Goal: Task Accomplishment & Management: Complete application form

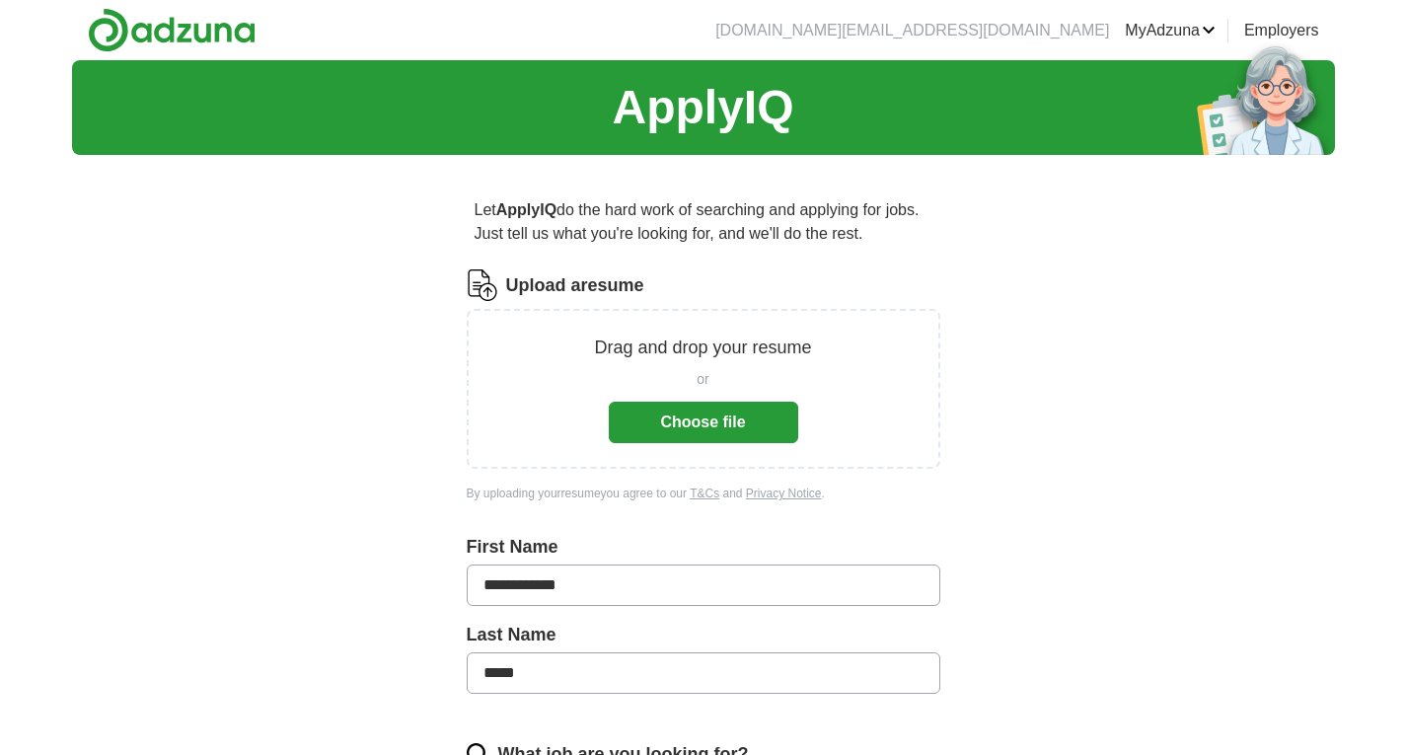
click at [707, 444] on div "Drag and drop your resume or Choose file" at bounding box center [704, 389] width 474 height 160
click at [745, 404] on button "Choose file" at bounding box center [703, 422] width 189 height 41
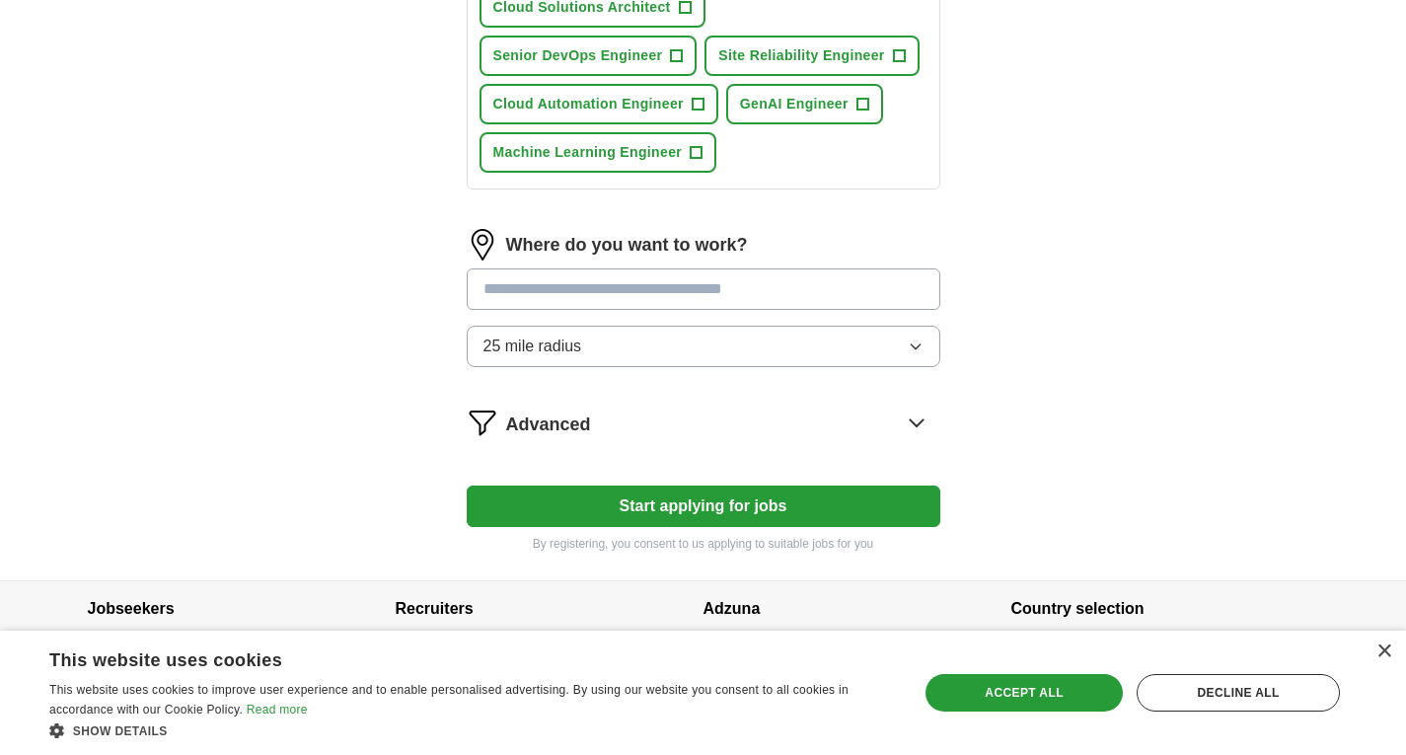
scroll to position [926, 0]
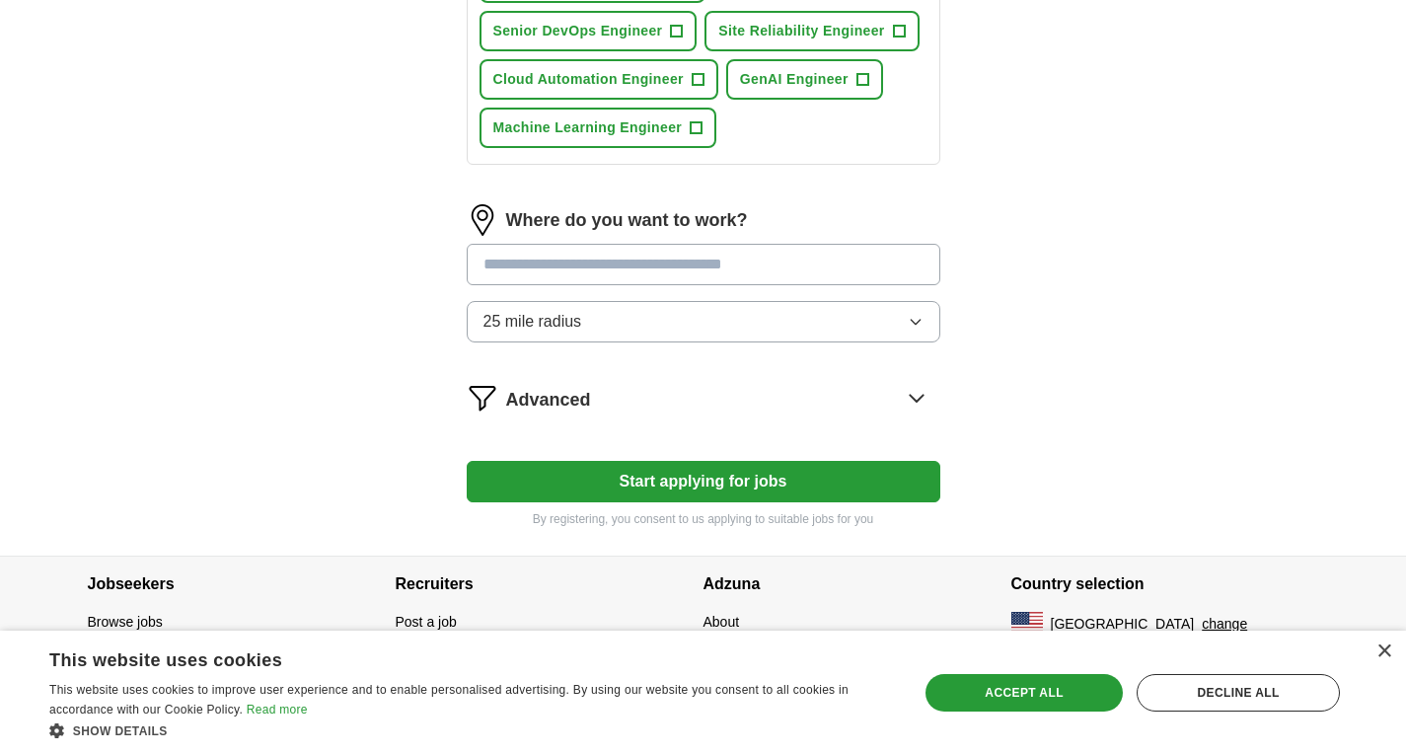
click at [633, 261] on input at bounding box center [704, 264] width 474 height 41
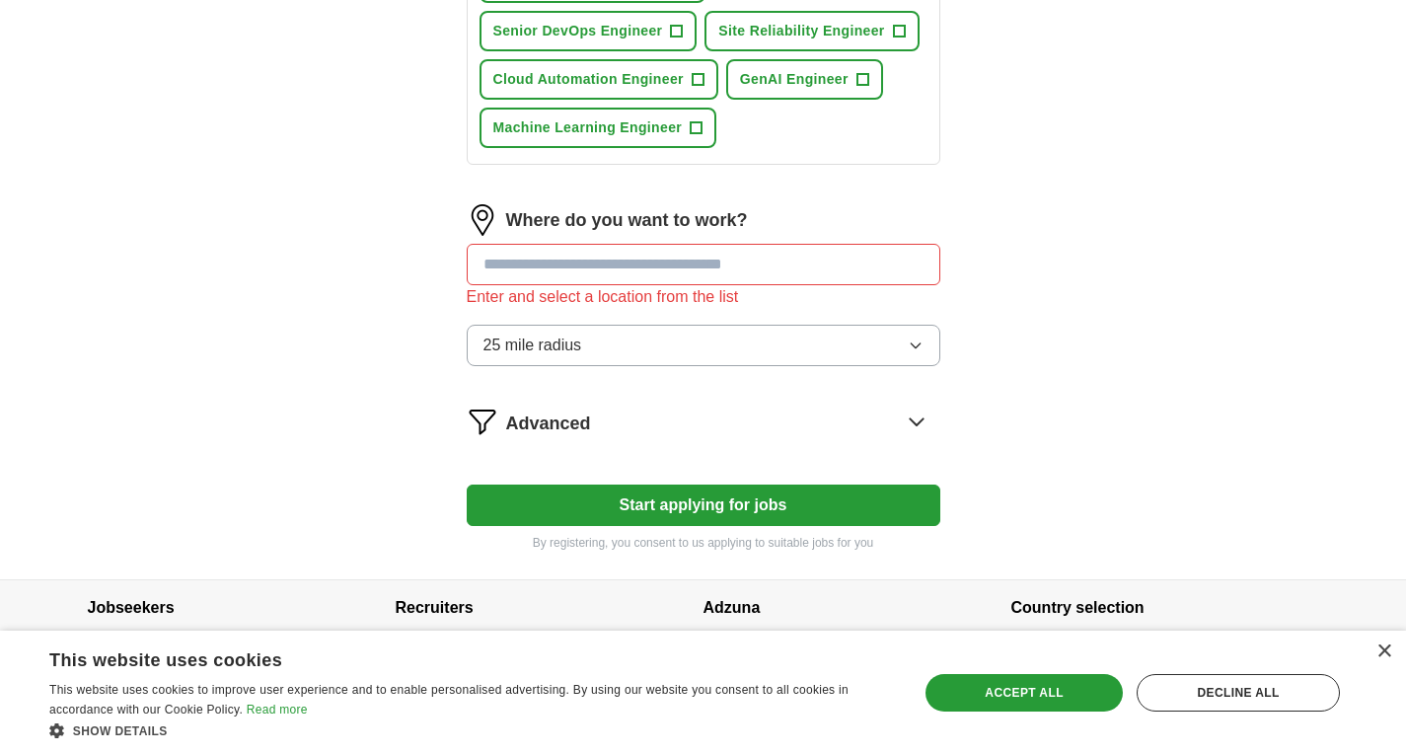
click at [619, 323] on div "Where do you want to work? Enter and select a location from the list 25 mile ra…" at bounding box center [704, 293] width 474 height 178
click at [626, 260] on input at bounding box center [704, 264] width 474 height 41
click at [837, 257] on input at bounding box center [704, 264] width 474 height 41
paste input "**********"
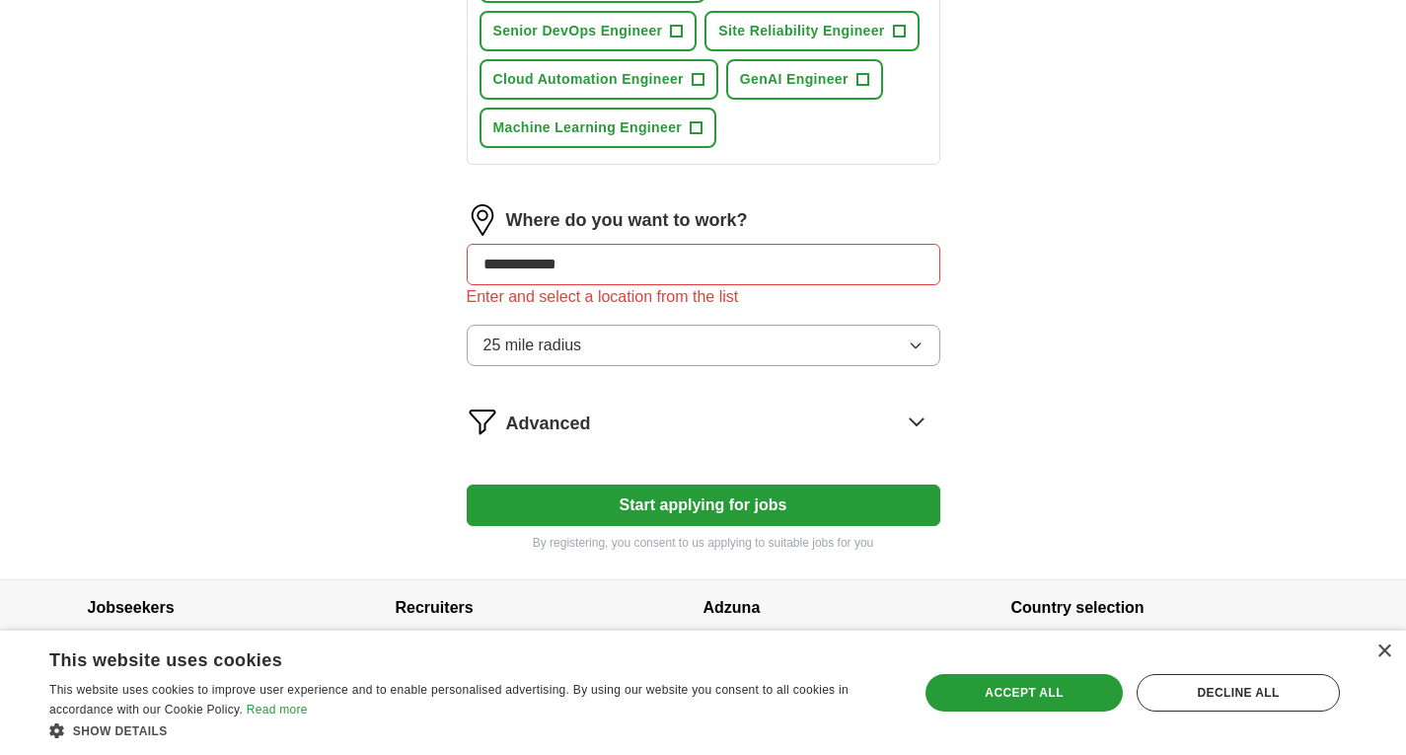
type input "**********"
click at [638, 493] on button "Start applying for jobs" at bounding box center [704, 504] width 474 height 41
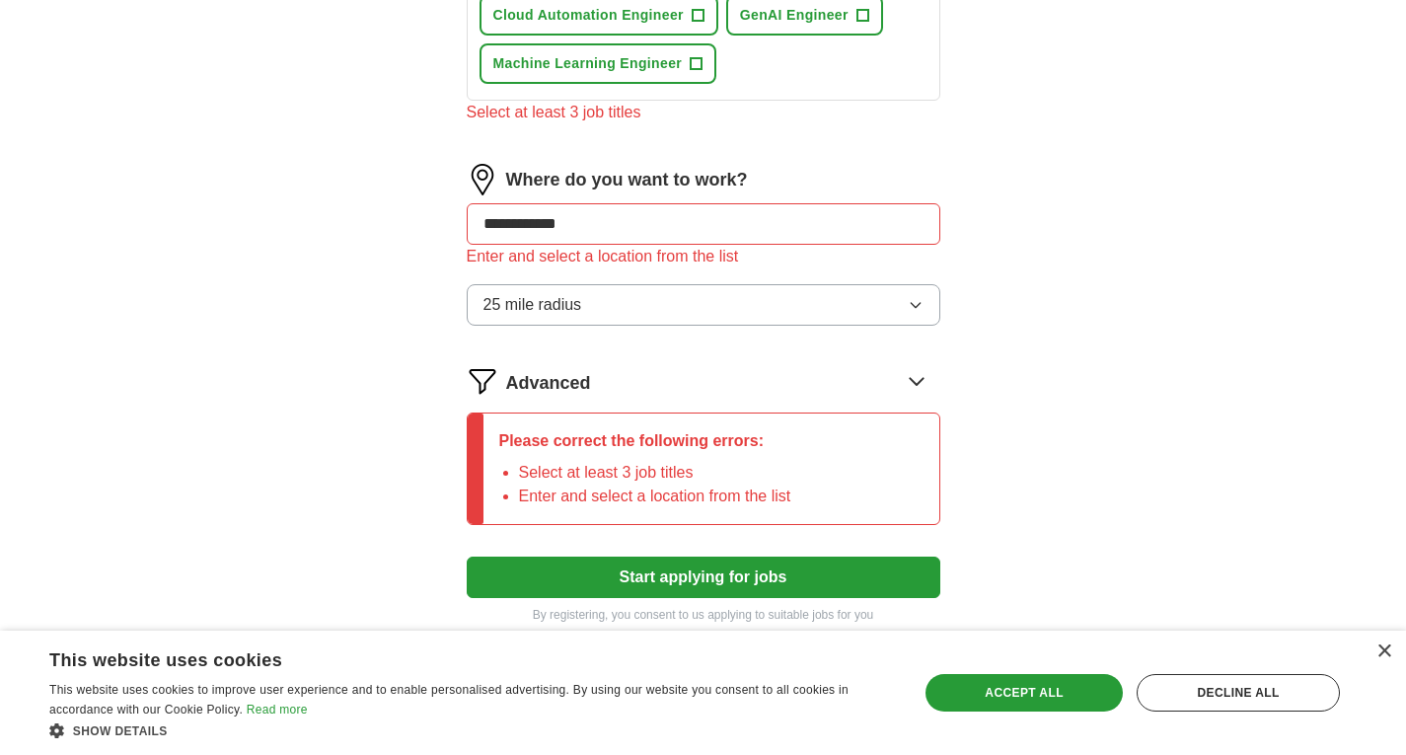
scroll to position [1025, 0]
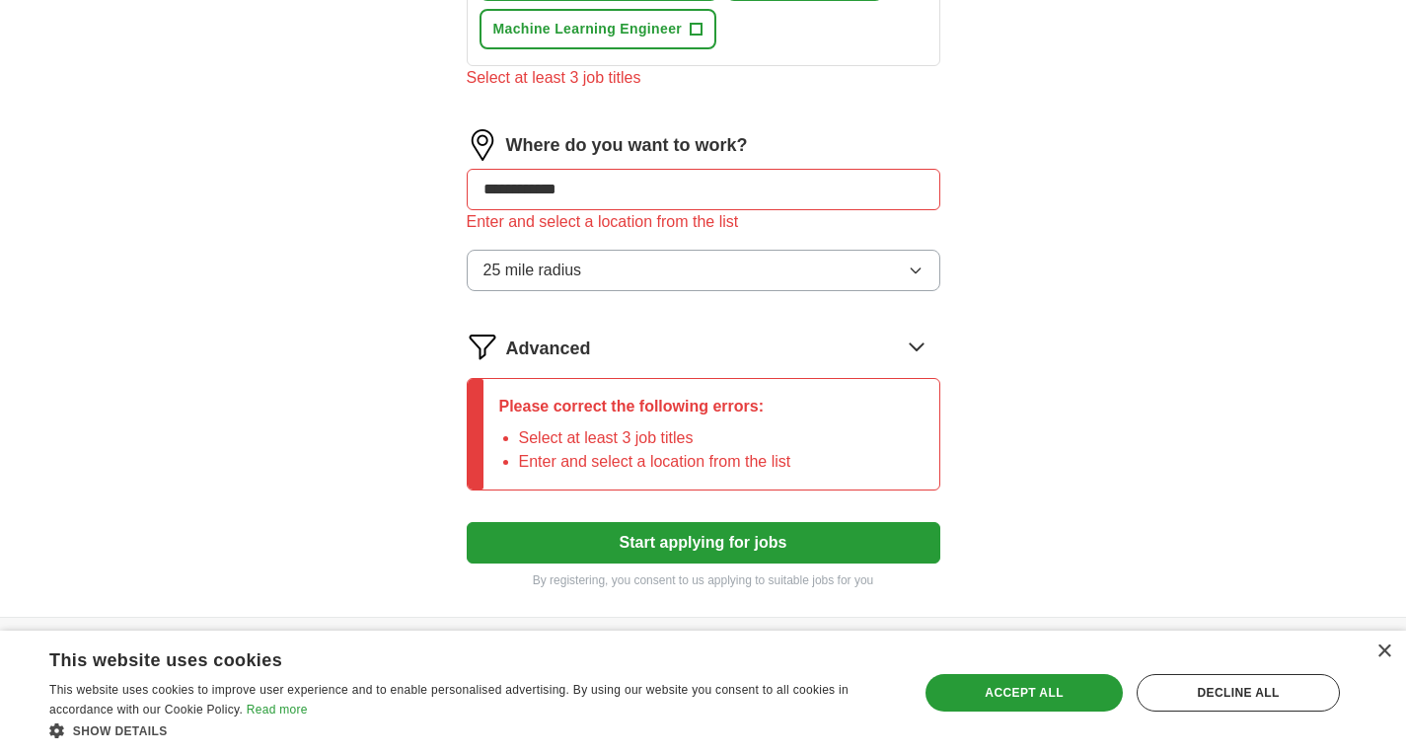
click at [603, 279] on button "25 mile radius" at bounding box center [704, 270] width 474 height 41
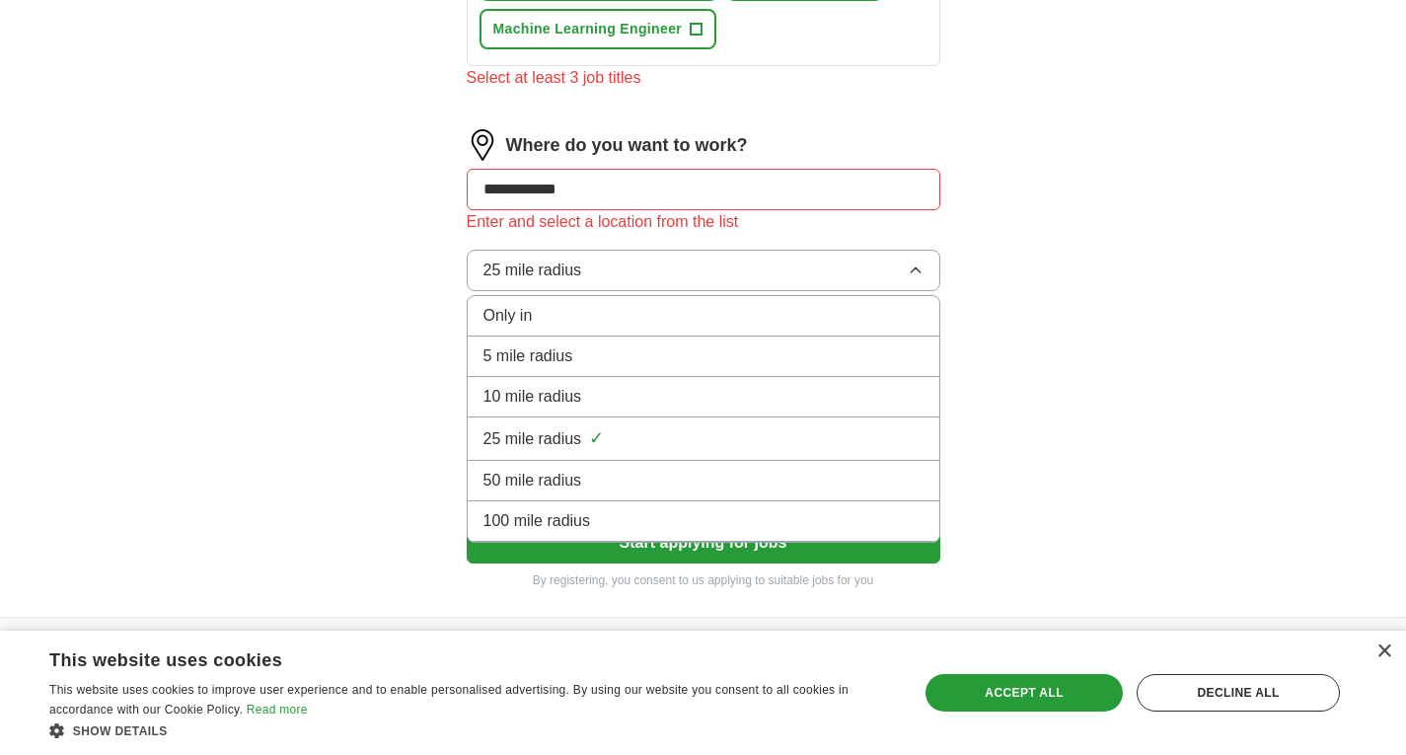
click at [571, 508] on li "100 mile radius" at bounding box center [704, 521] width 472 height 40
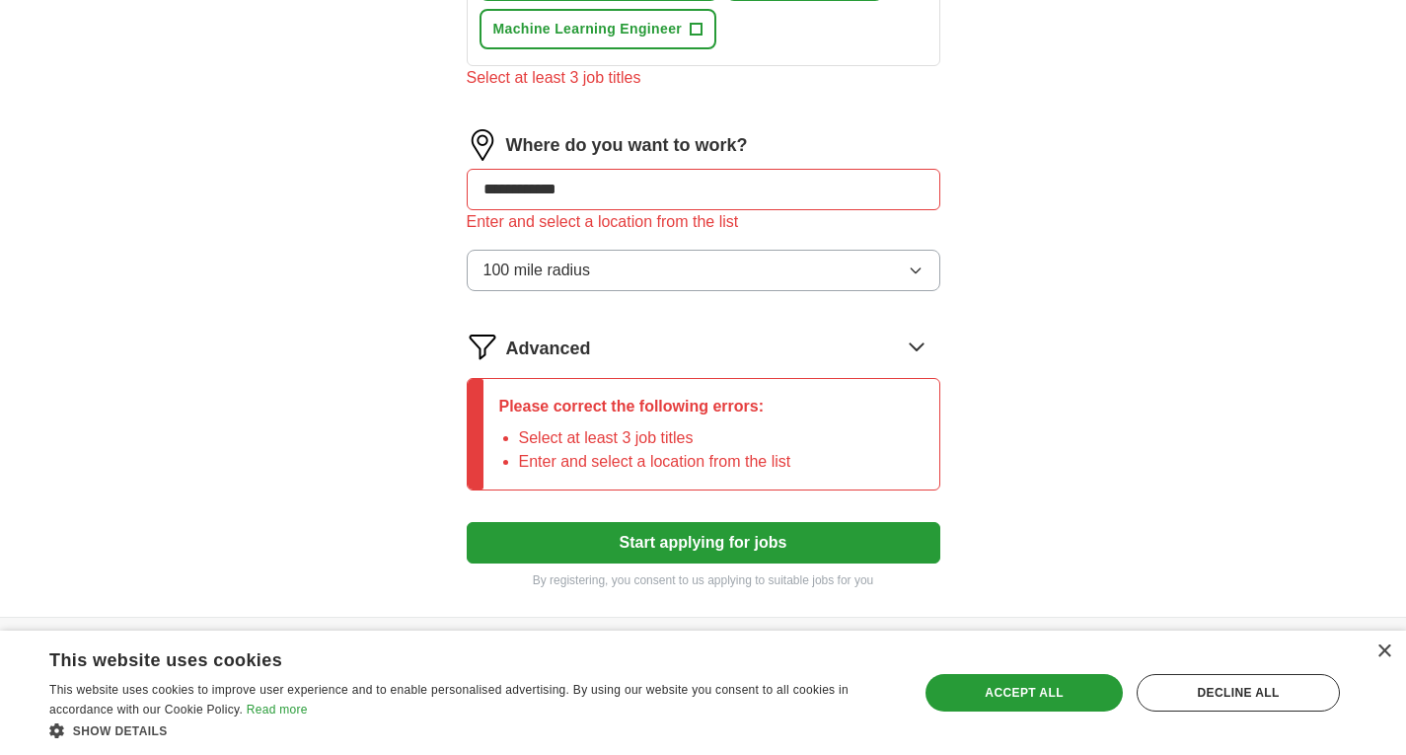
click at [591, 534] on button "Start applying for jobs" at bounding box center [704, 542] width 474 height 41
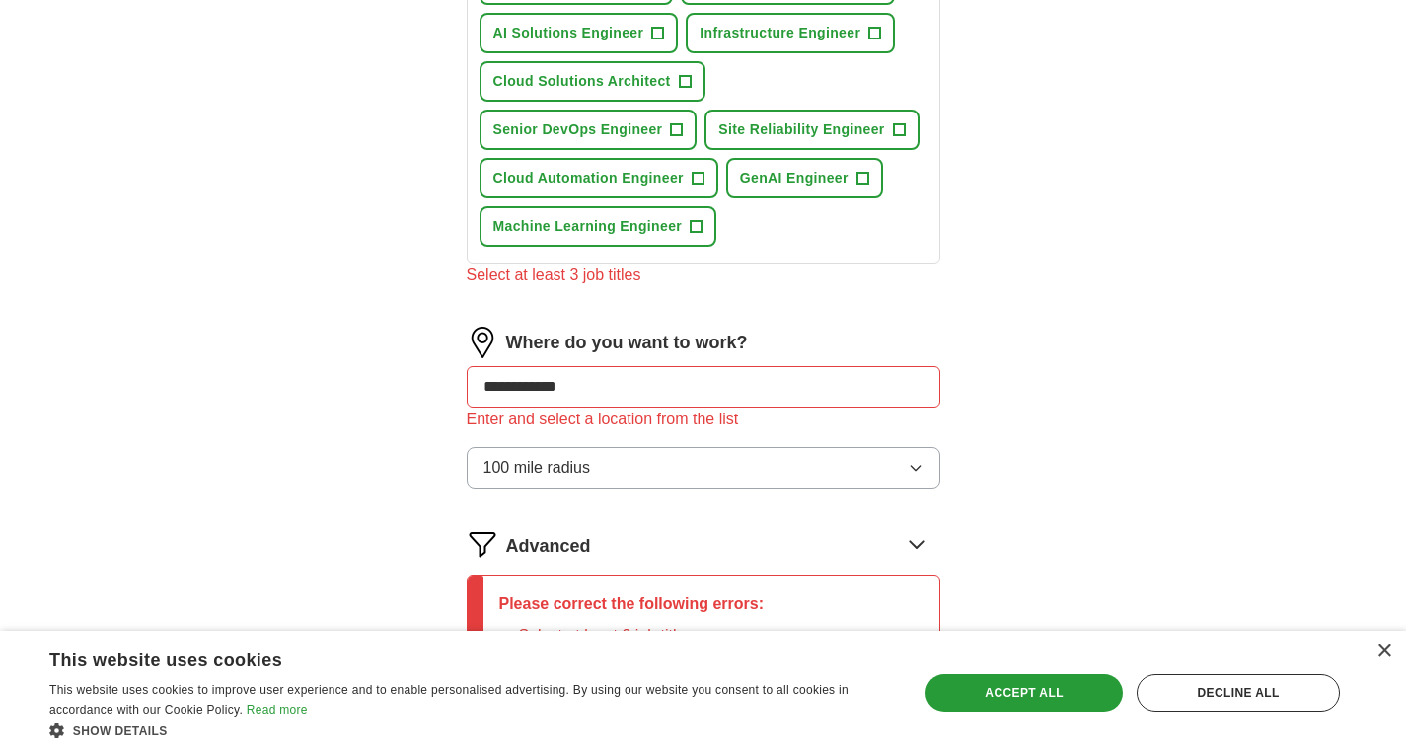
click at [416, 358] on div "**********" at bounding box center [703, 78] width 631 height 1471
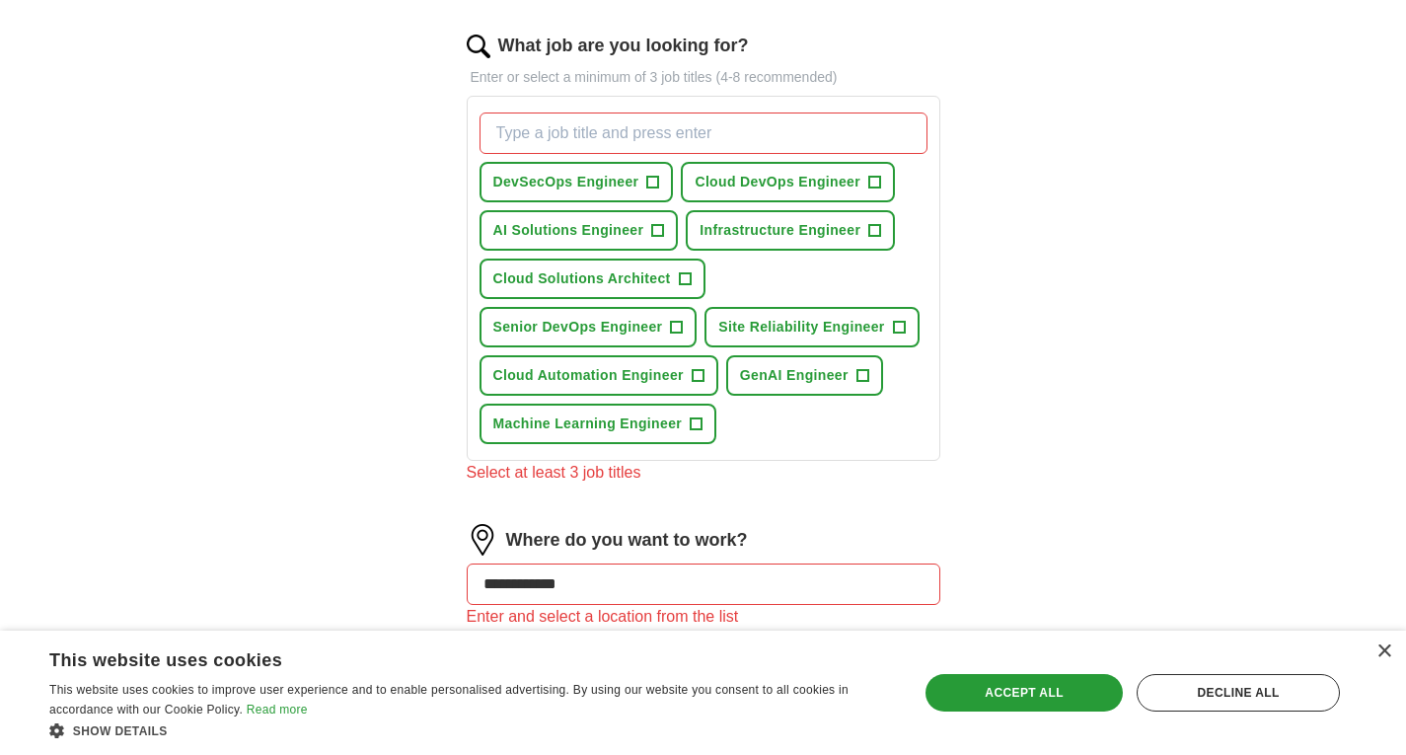
scroll to position [433, 0]
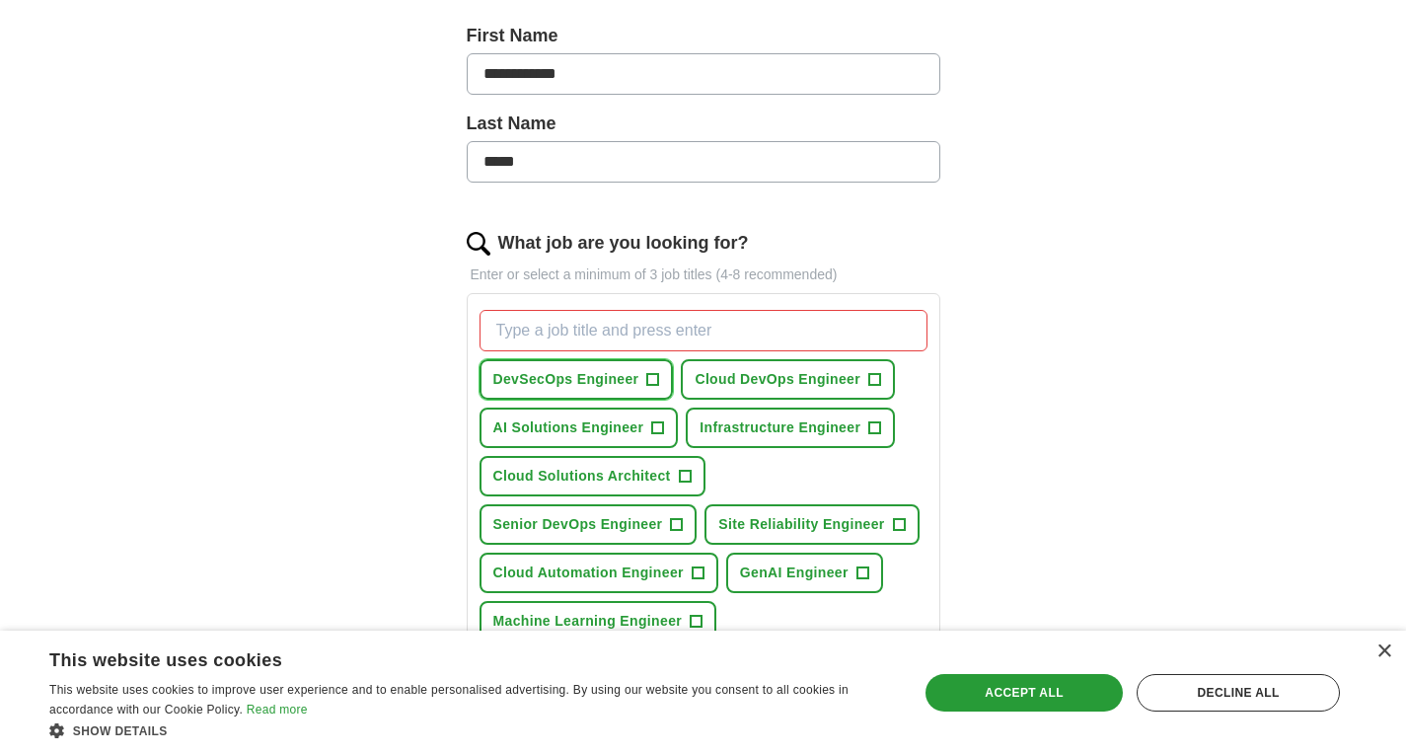
click at [553, 378] on span "DevSecOps Engineer" at bounding box center [566, 379] width 146 height 21
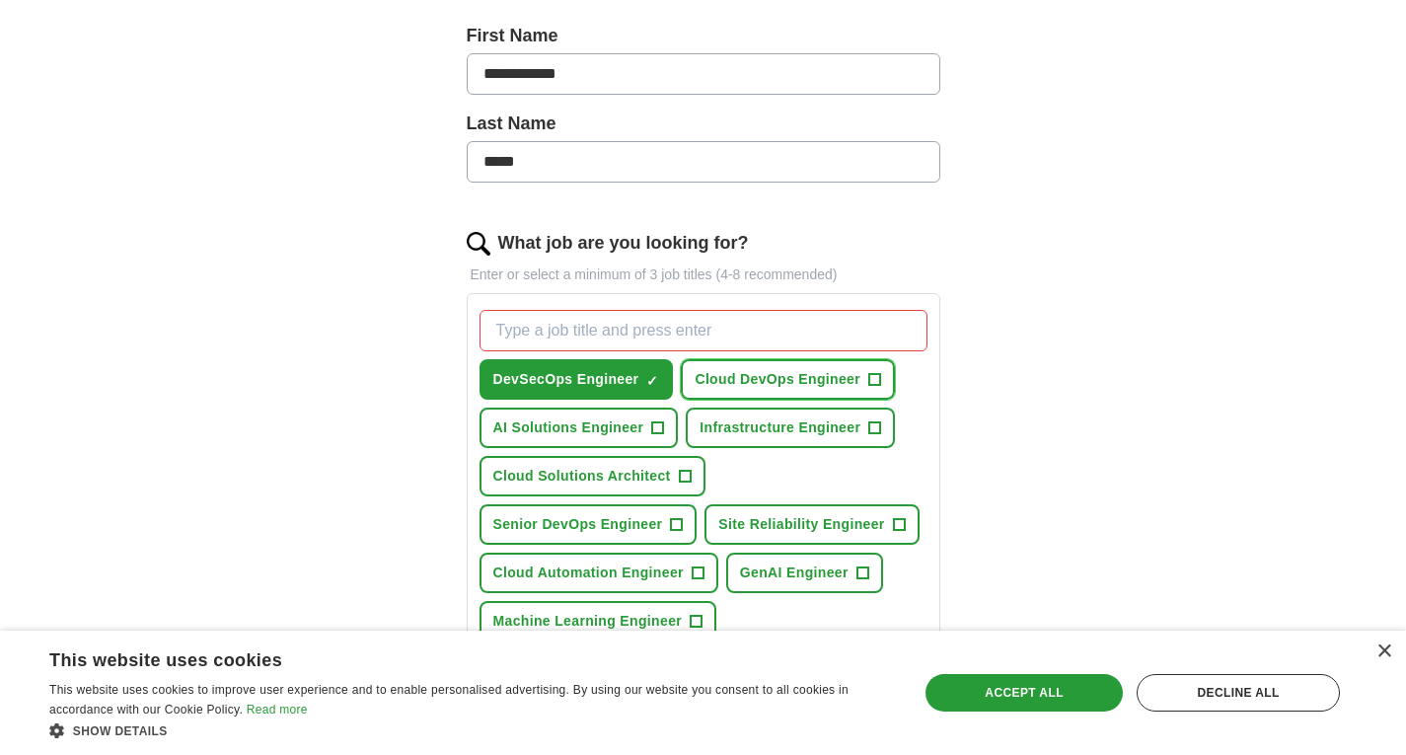
click at [755, 382] on span "Cloud DevOps Engineer" at bounding box center [778, 379] width 166 height 21
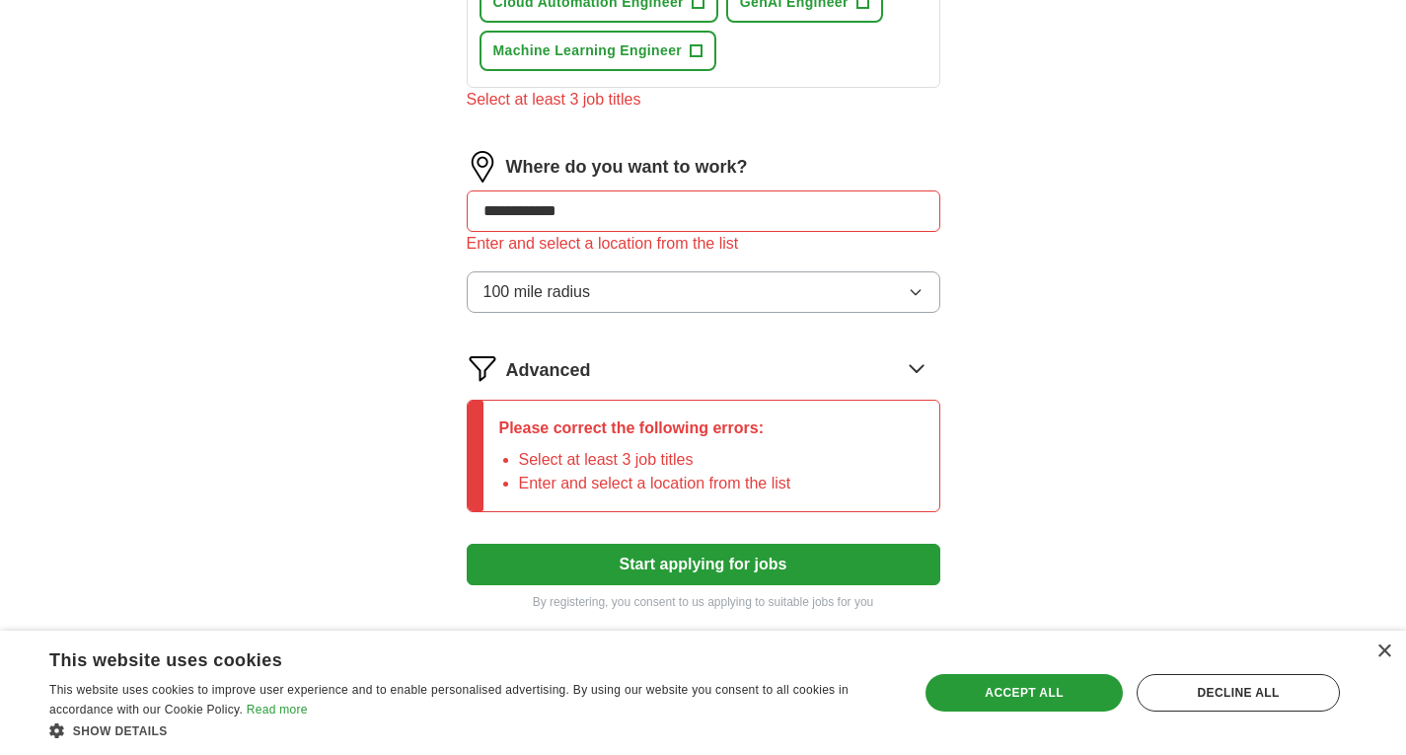
scroll to position [1086, 0]
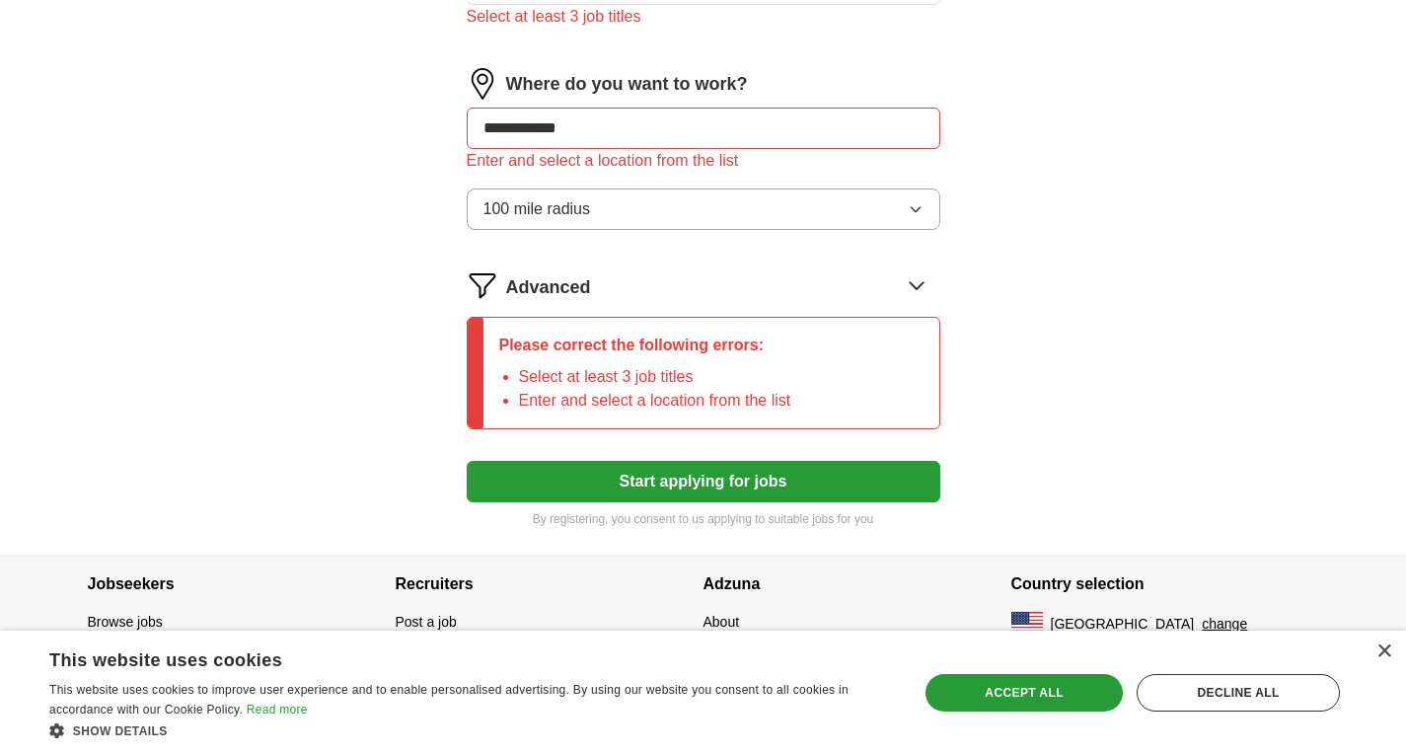
click at [643, 464] on button "Start applying for jobs" at bounding box center [704, 481] width 474 height 41
click at [645, 475] on button "Start applying for jobs" at bounding box center [704, 481] width 474 height 41
click at [883, 484] on button "Start applying for jobs" at bounding box center [704, 481] width 474 height 41
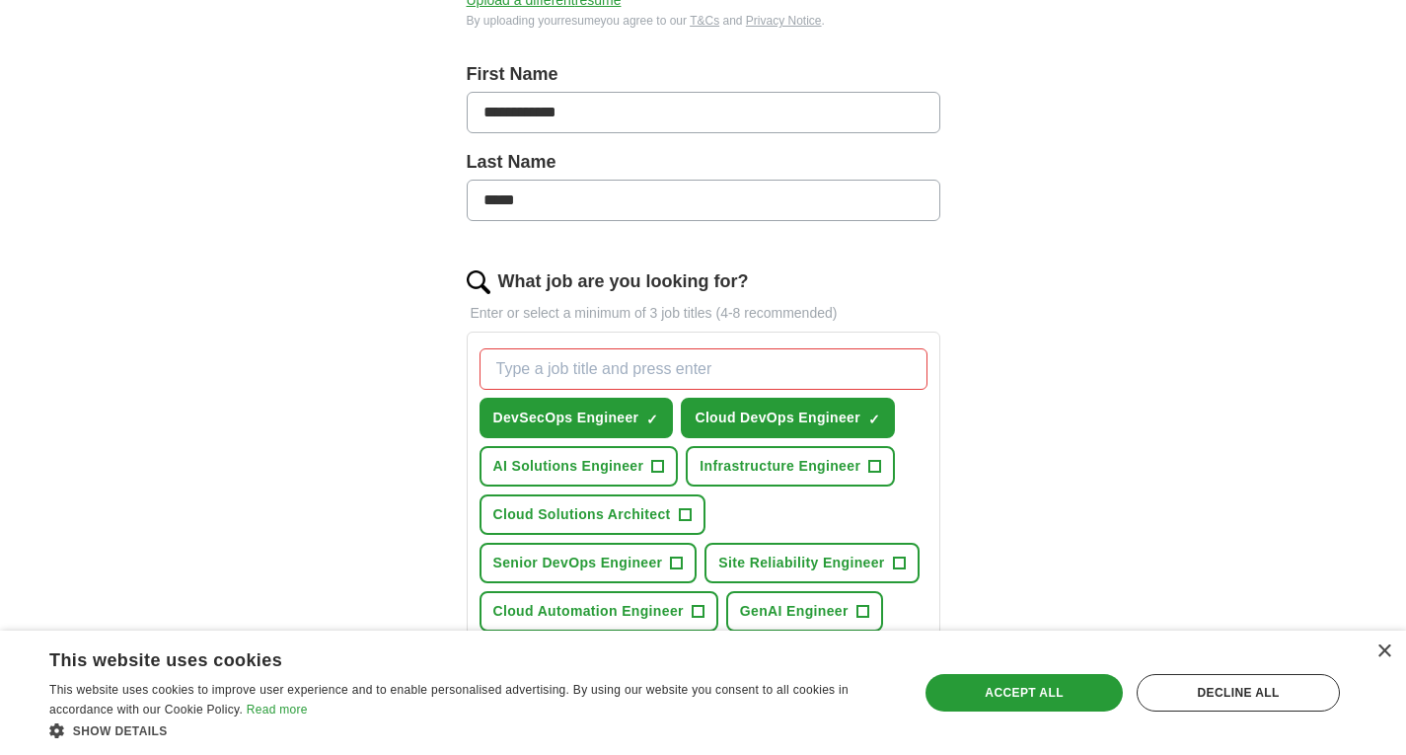
scroll to position [592, 0]
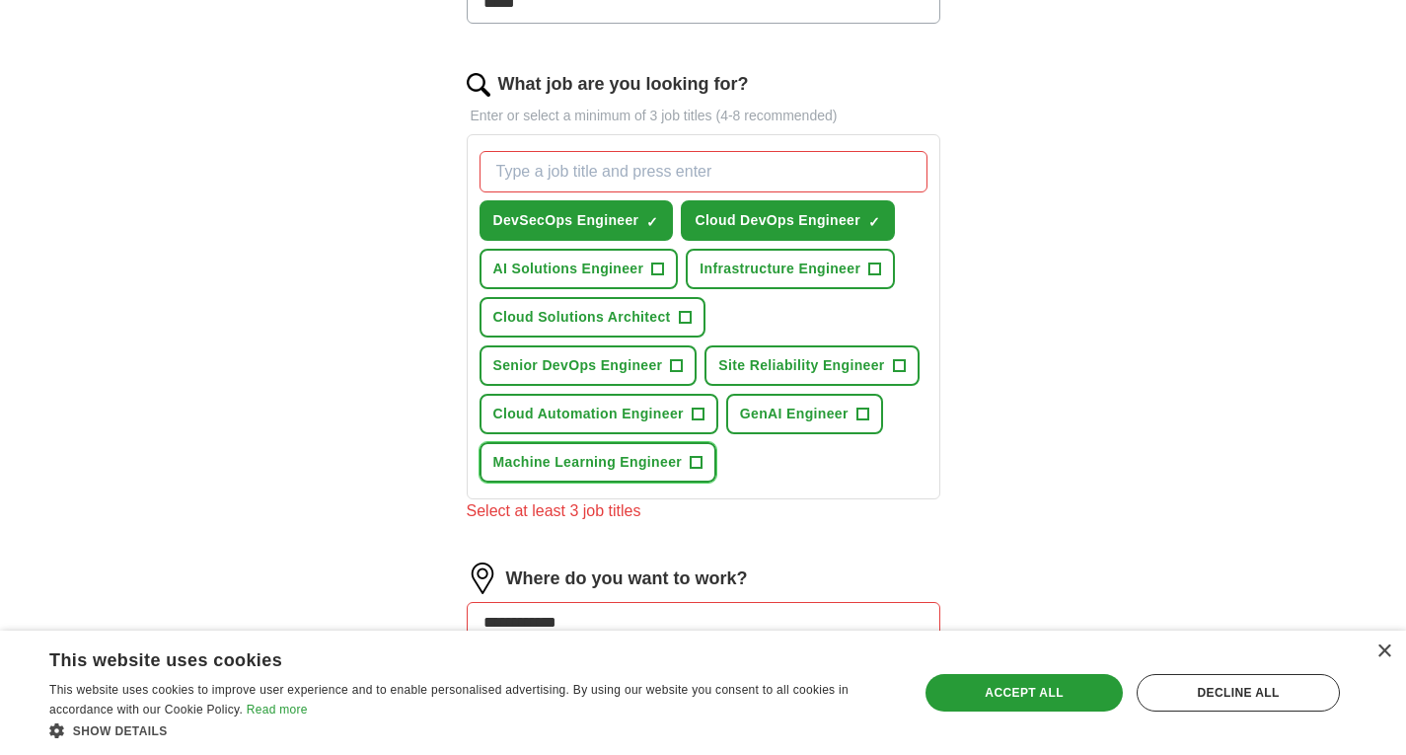
click at [620, 456] on span "Machine Learning Engineer" at bounding box center [587, 462] width 189 height 21
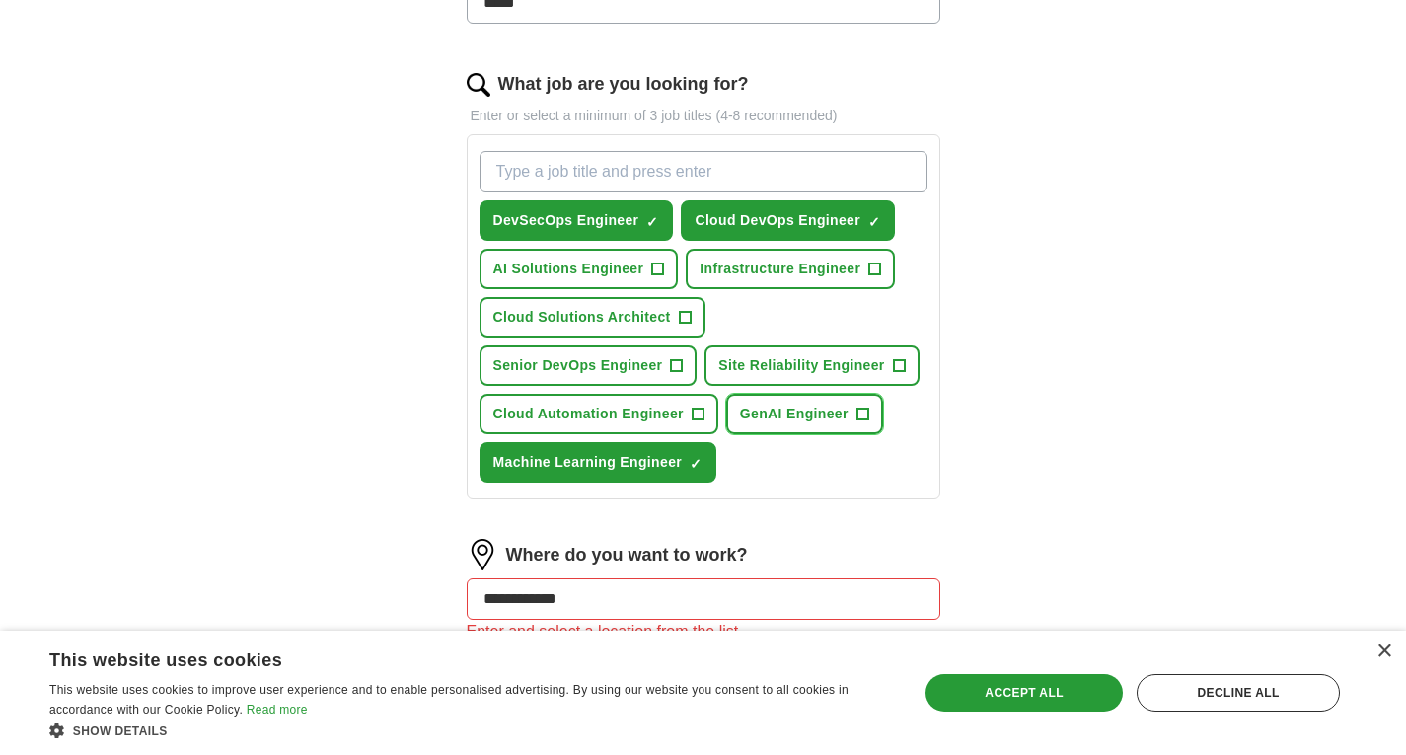
click at [787, 420] on span "GenAI Engineer" at bounding box center [794, 414] width 109 height 21
click at [779, 366] on span "Site Reliability Engineer" at bounding box center [801, 365] width 166 height 21
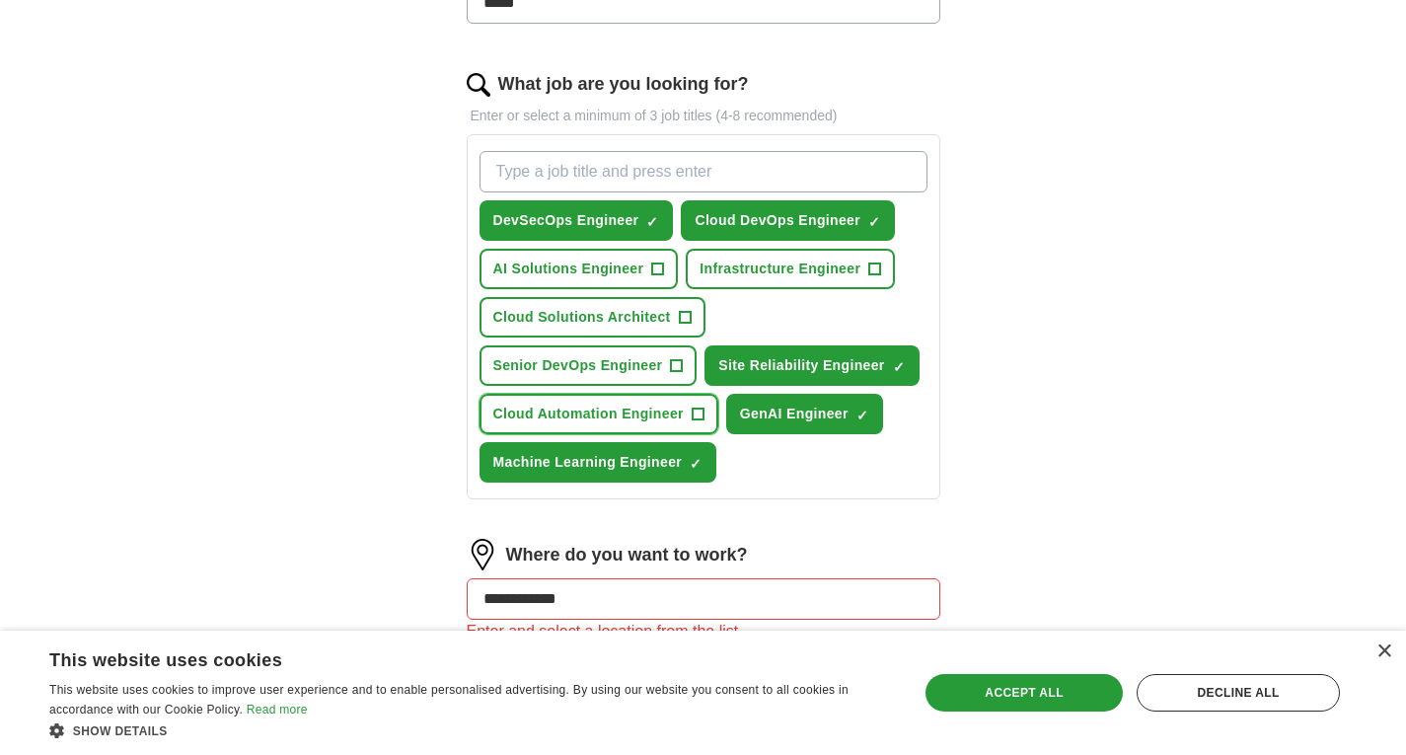
drag, startPoint x: 573, startPoint y: 403, endPoint x: 578, endPoint y: 381, distance: 22.3
click at [574, 403] on button "Cloud Automation Engineer +" at bounding box center [598, 414] width 239 height 40
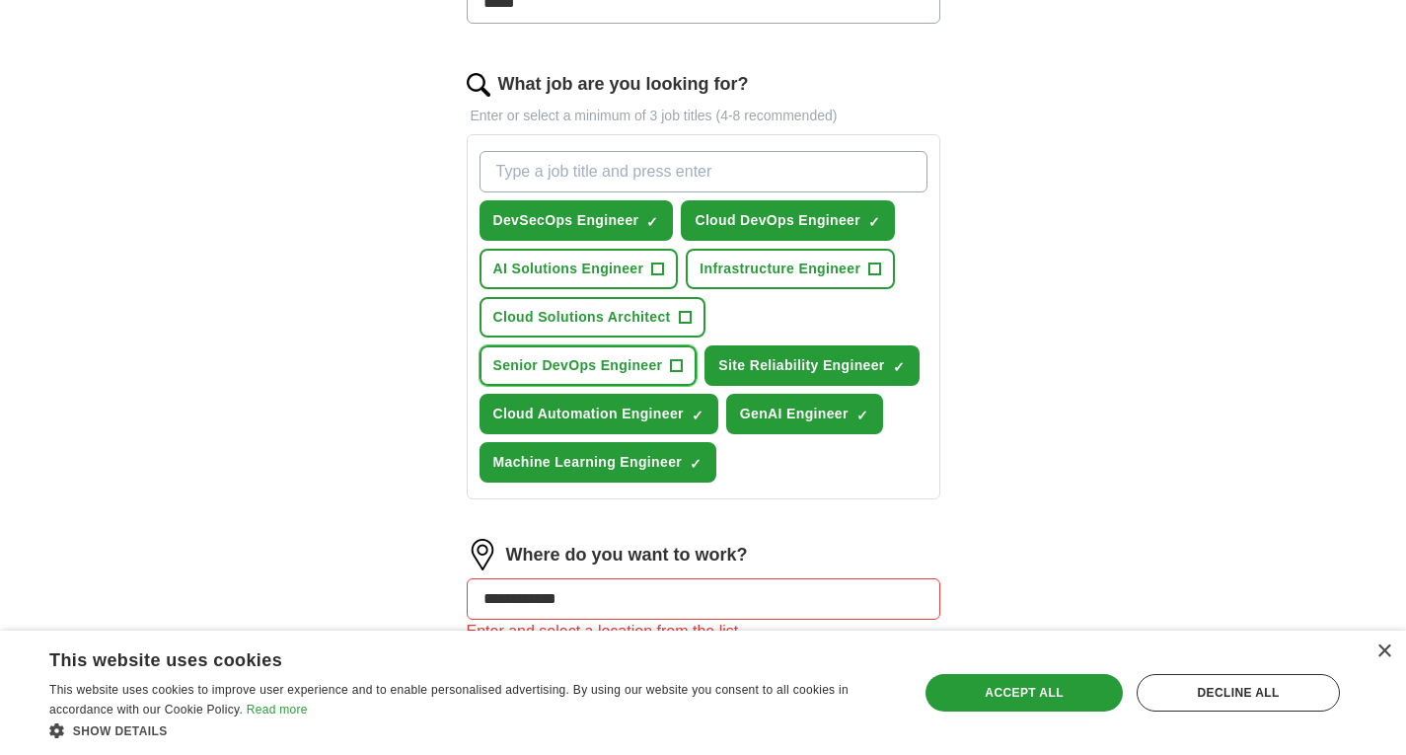
click at [579, 371] on span "Senior DevOps Engineer" at bounding box center [578, 365] width 170 height 21
click at [593, 324] on span "Cloud Solutions Architect" at bounding box center [582, 317] width 178 height 21
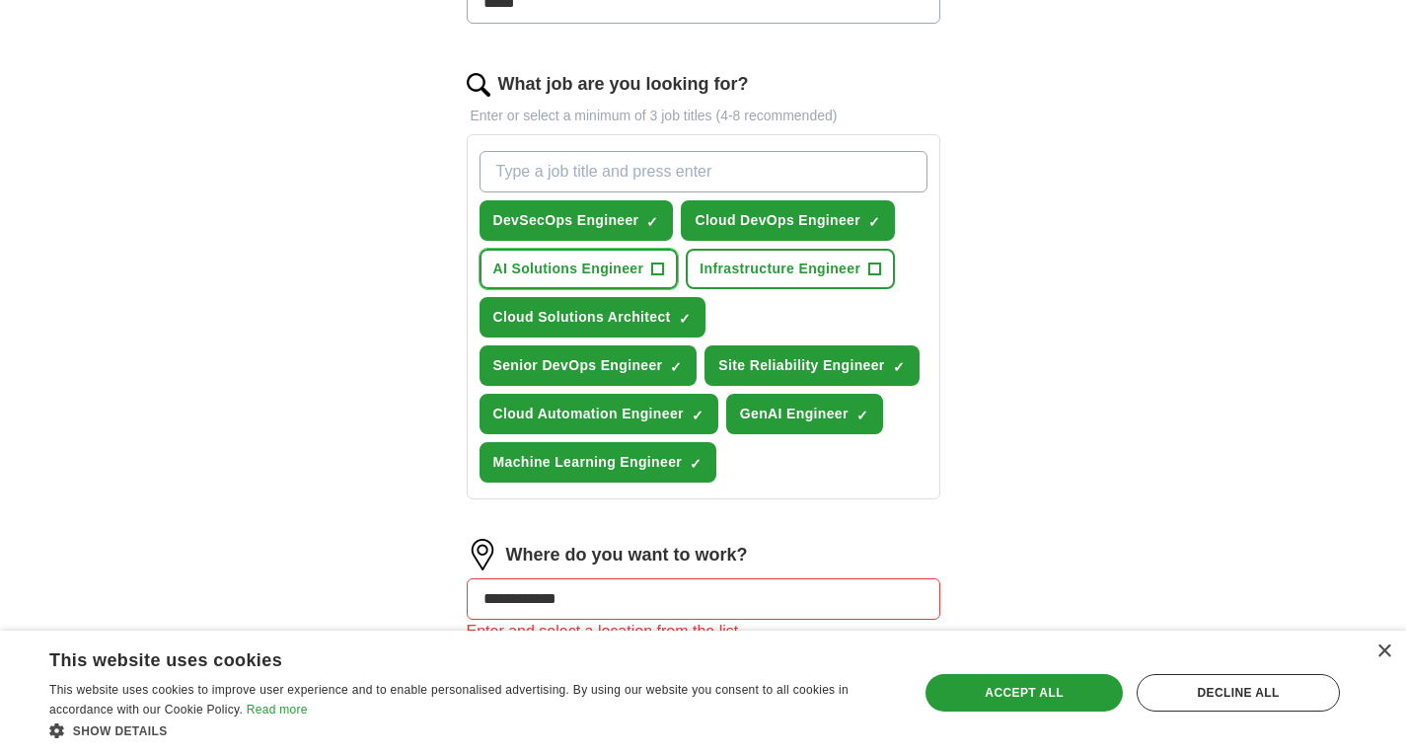
click at [600, 268] on span "AI Solutions Engineer" at bounding box center [568, 268] width 151 height 21
click at [814, 269] on span "Infrastructure Engineer" at bounding box center [780, 268] width 161 height 21
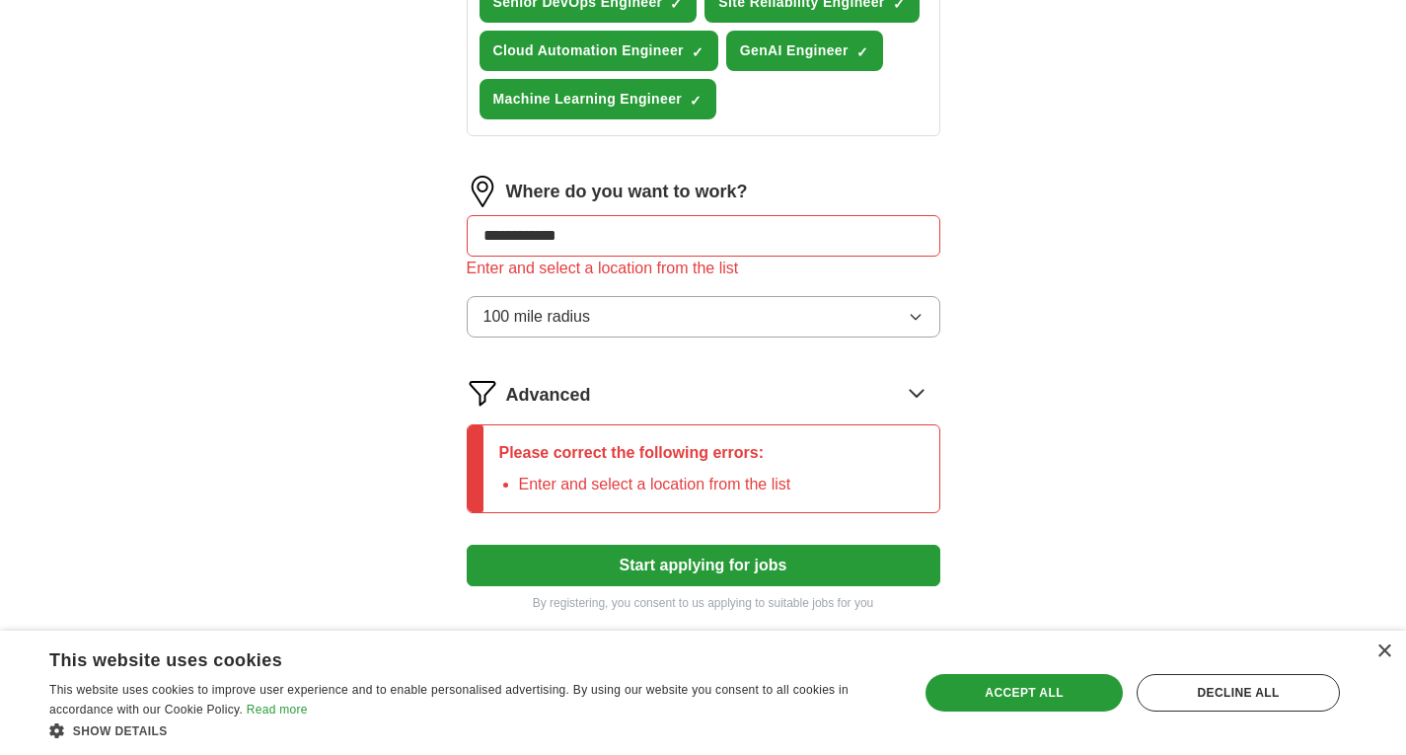
scroll to position [1039, 0]
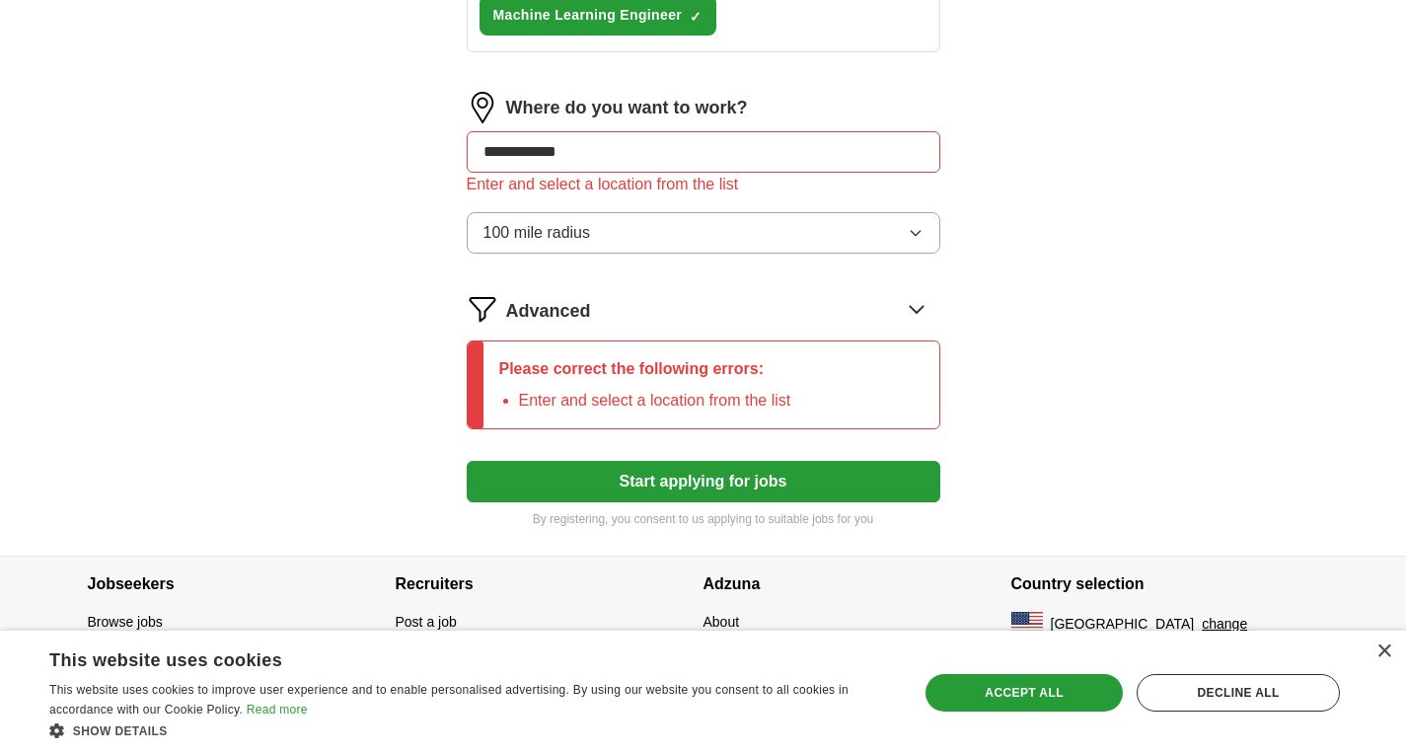
click at [674, 488] on button "Start applying for jobs" at bounding box center [704, 481] width 474 height 41
click at [674, 486] on button "Start applying for jobs" at bounding box center [704, 481] width 474 height 41
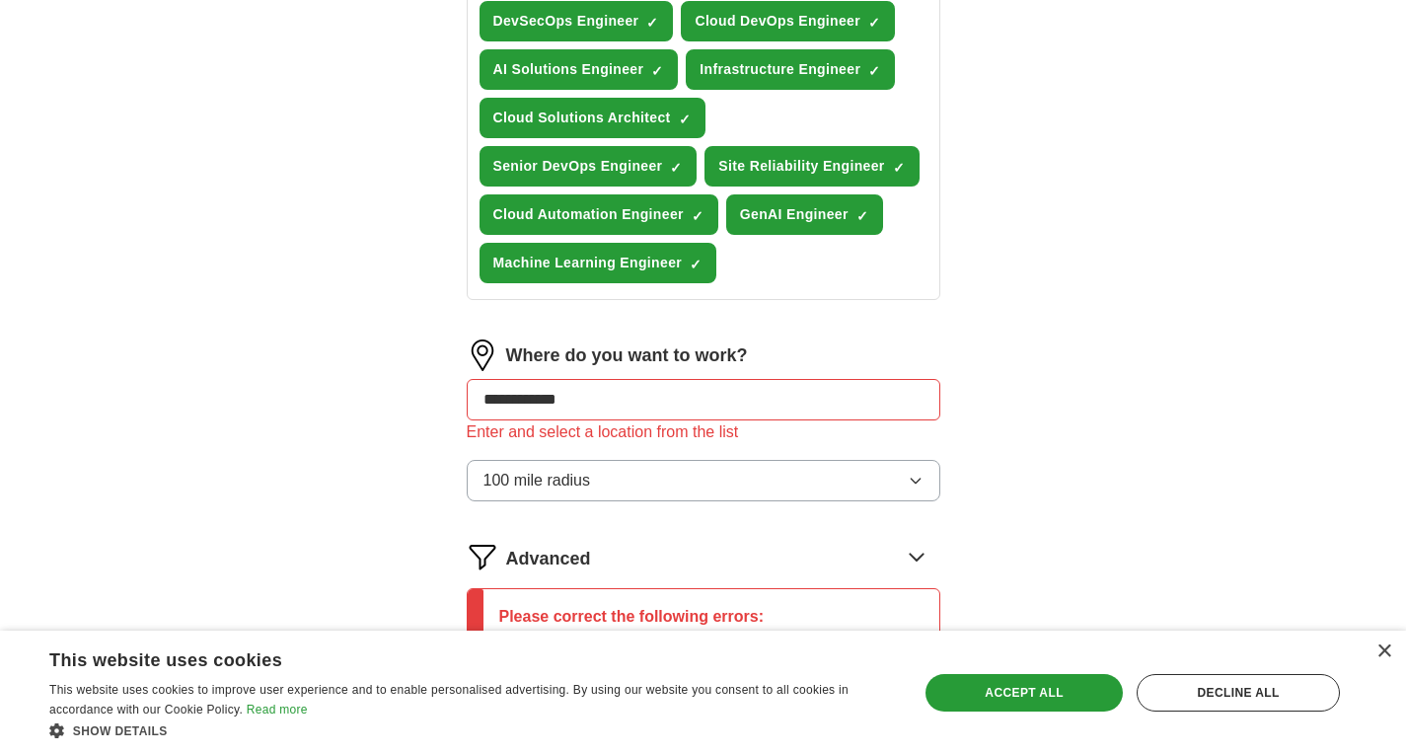
scroll to position [940, 0]
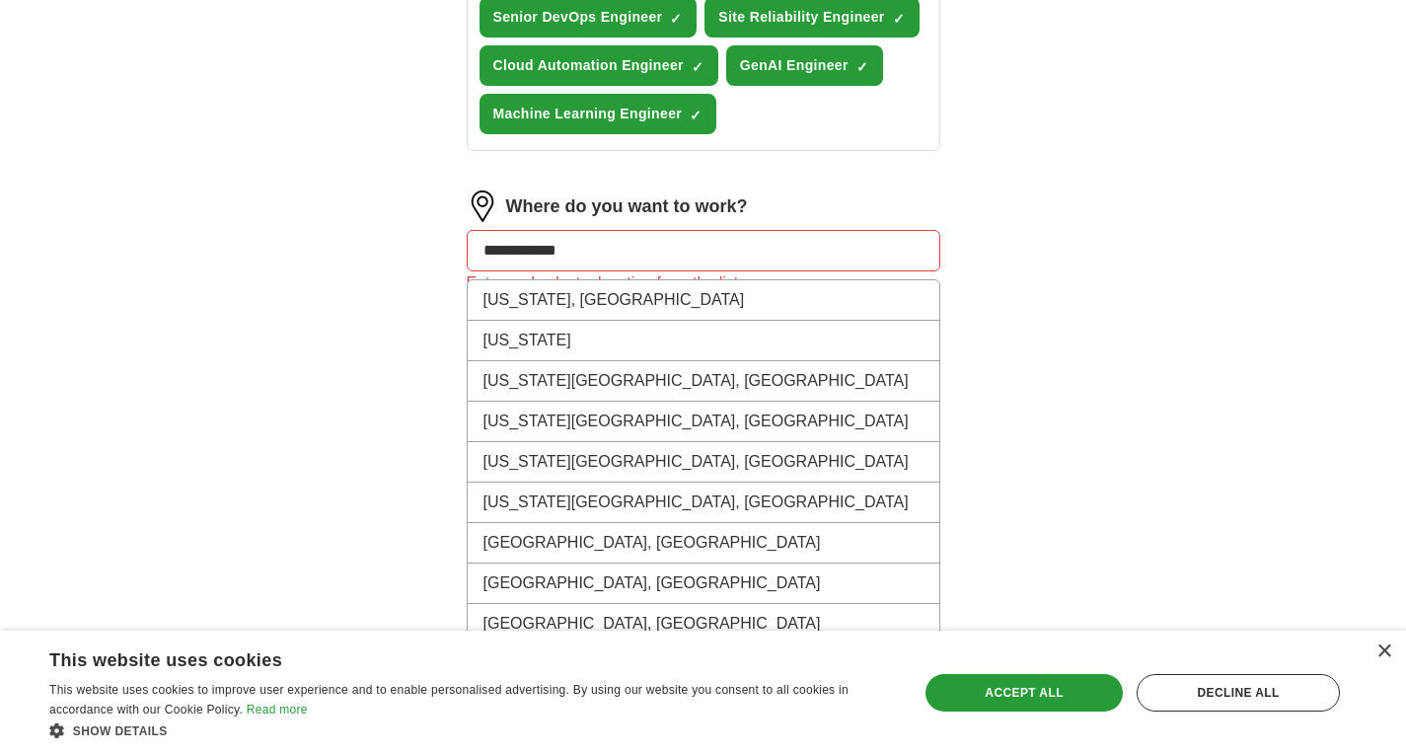
click at [595, 245] on input "**********" at bounding box center [704, 250] width 474 height 41
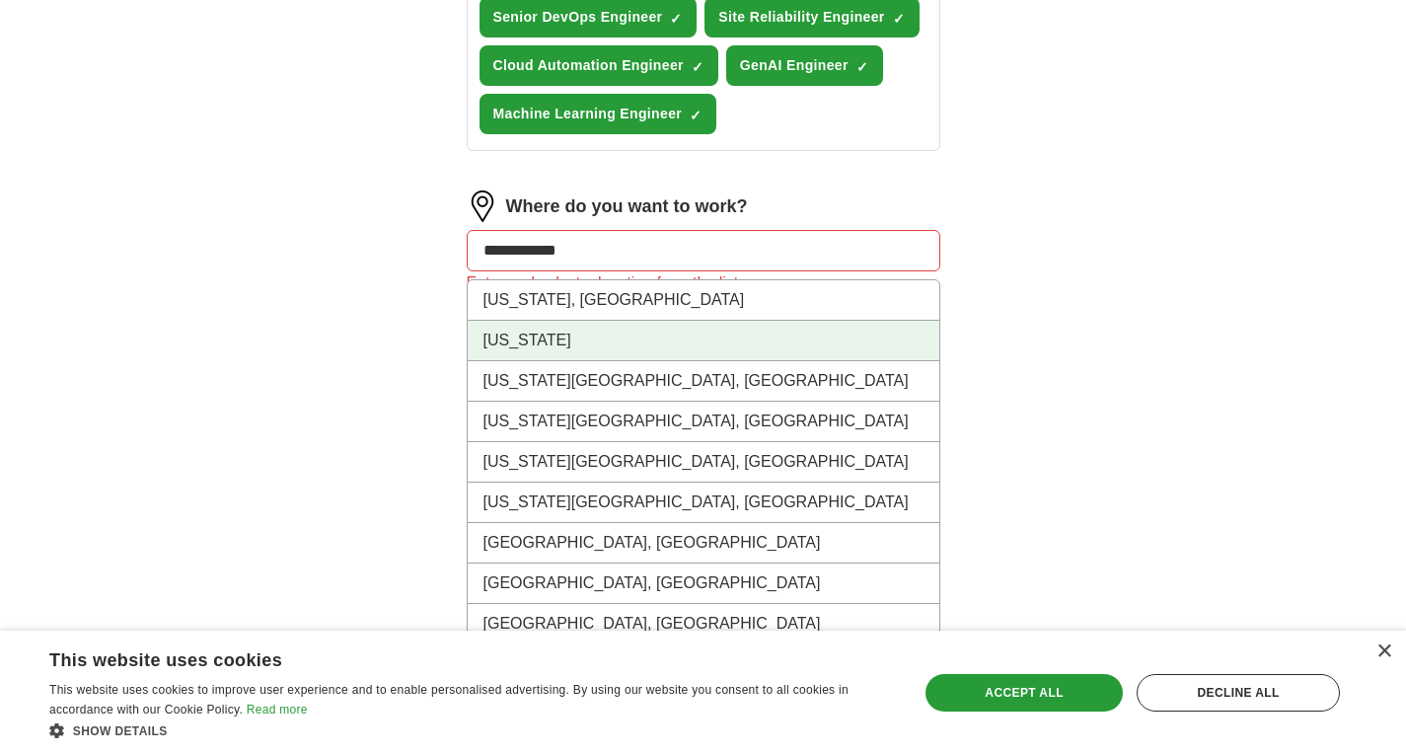
click at [554, 331] on li "[US_STATE]" at bounding box center [704, 341] width 472 height 40
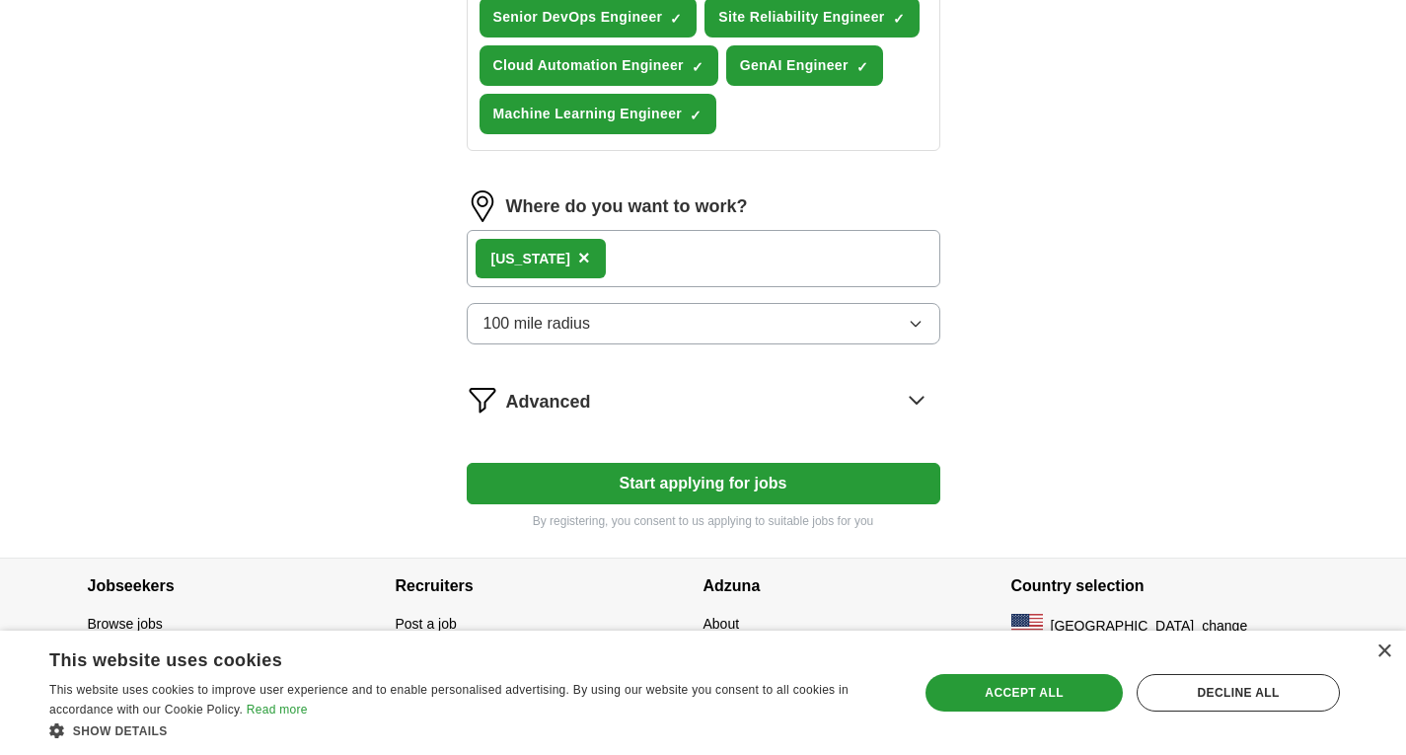
click at [632, 477] on button "Start applying for jobs" at bounding box center [704, 483] width 474 height 41
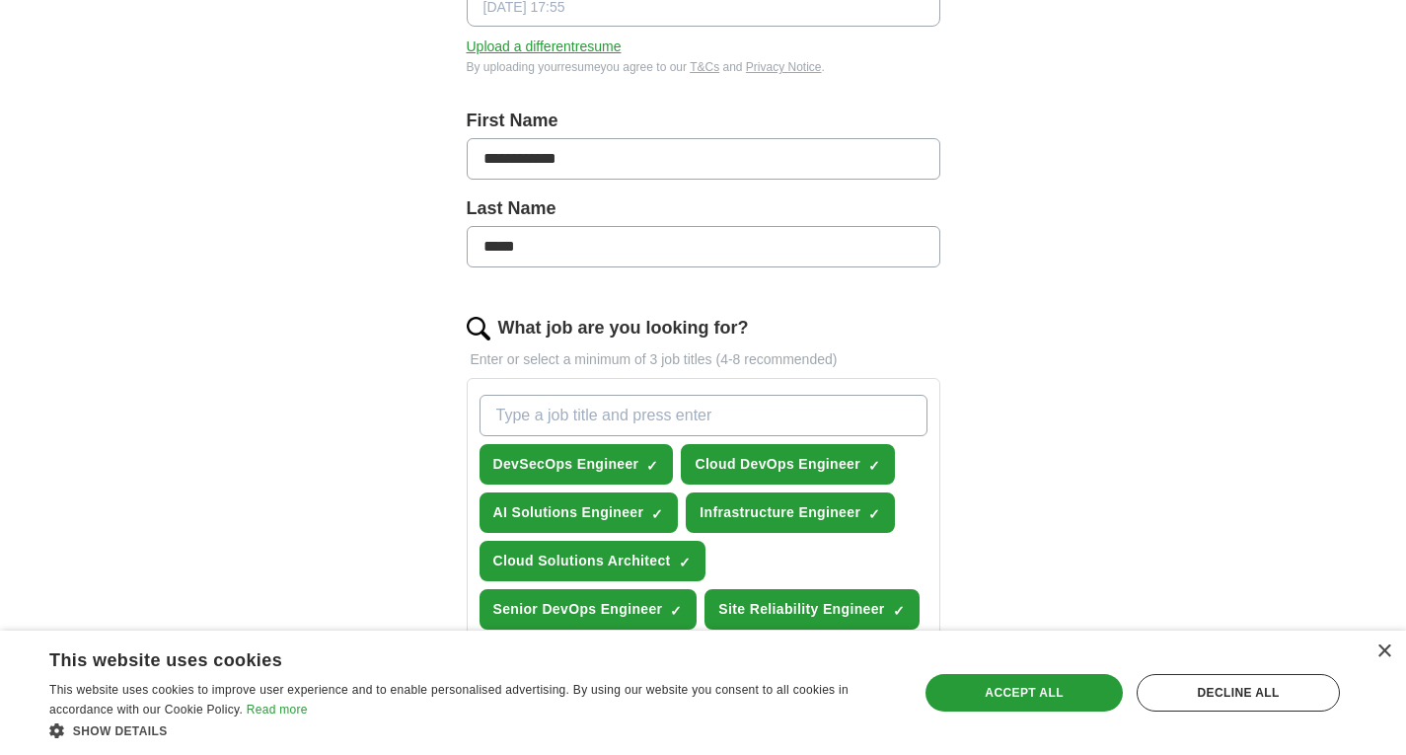
select select "**"
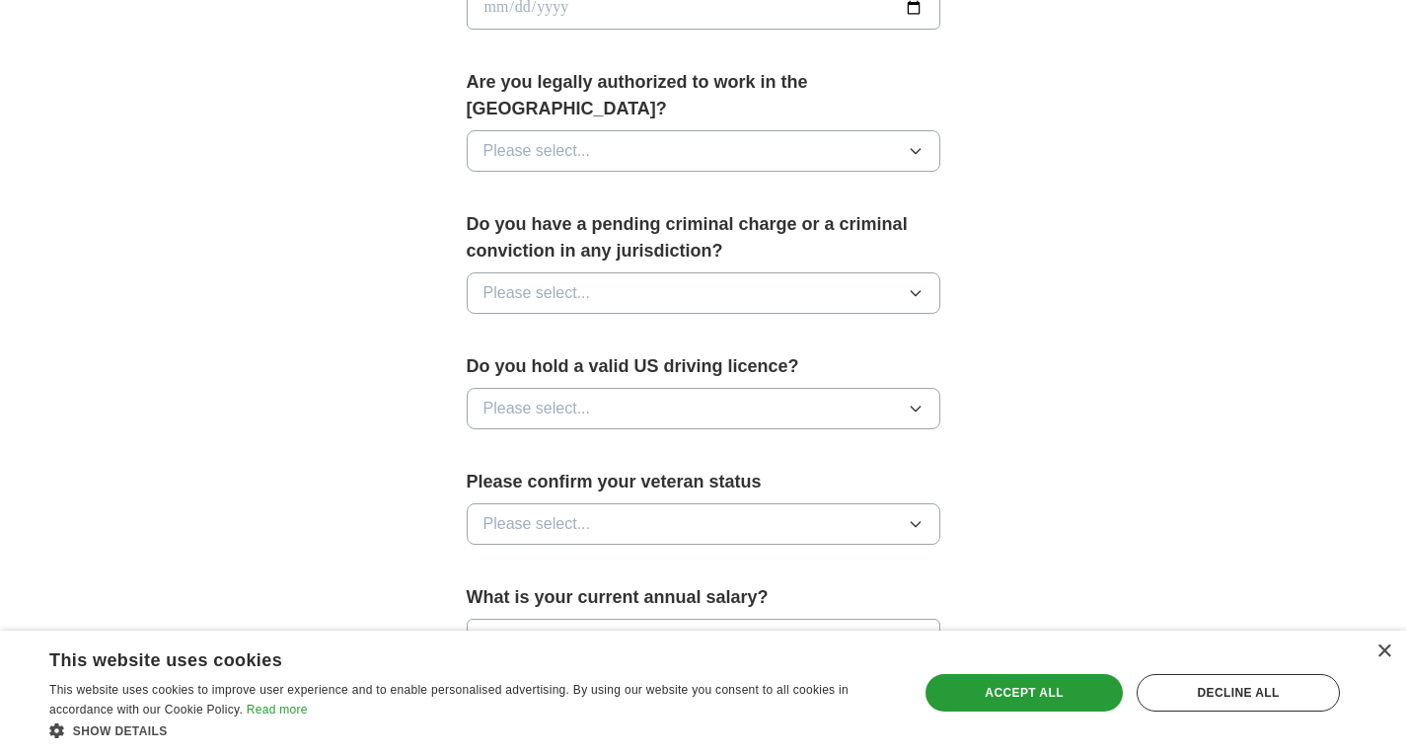
scroll to position [1085, 0]
